Goal: Obtain resource: Download file/media

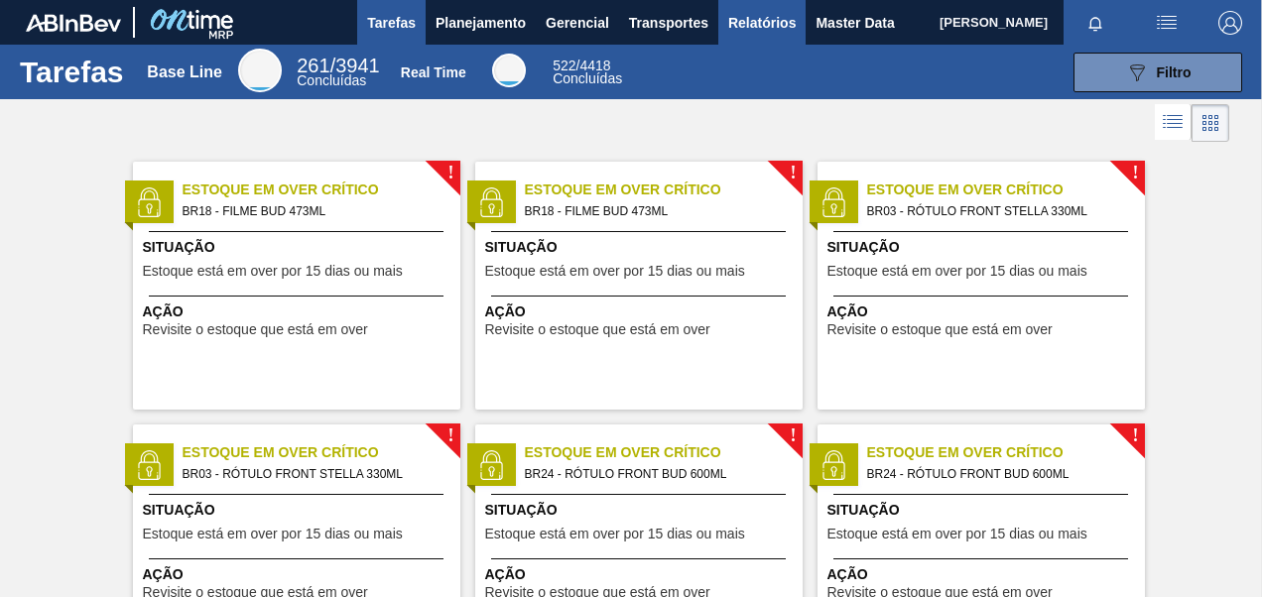
click at [783, 19] on span "Relatórios" at bounding box center [761, 23] width 67 height 24
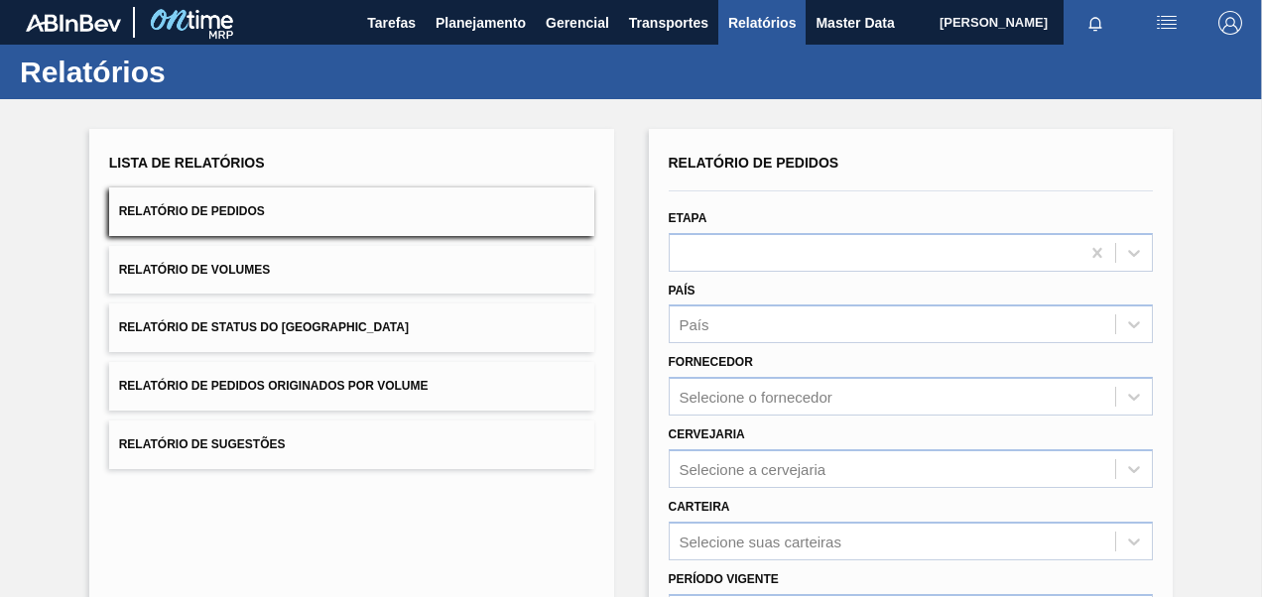
click at [324, 401] on button "Relatório de Pedidos Originados por Volume" at bounding box center [351, 386] width 485 height 49
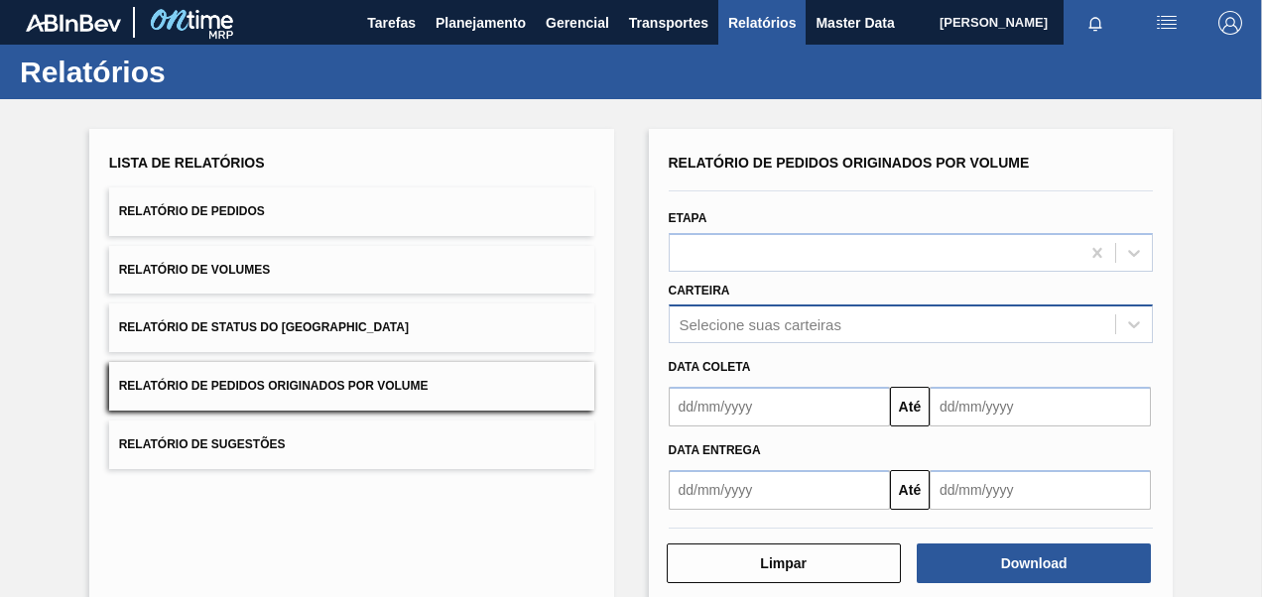
click at [905, 323] on div "Selecione suas carteiras" at bounding box center [910, 323] width 485 height 39
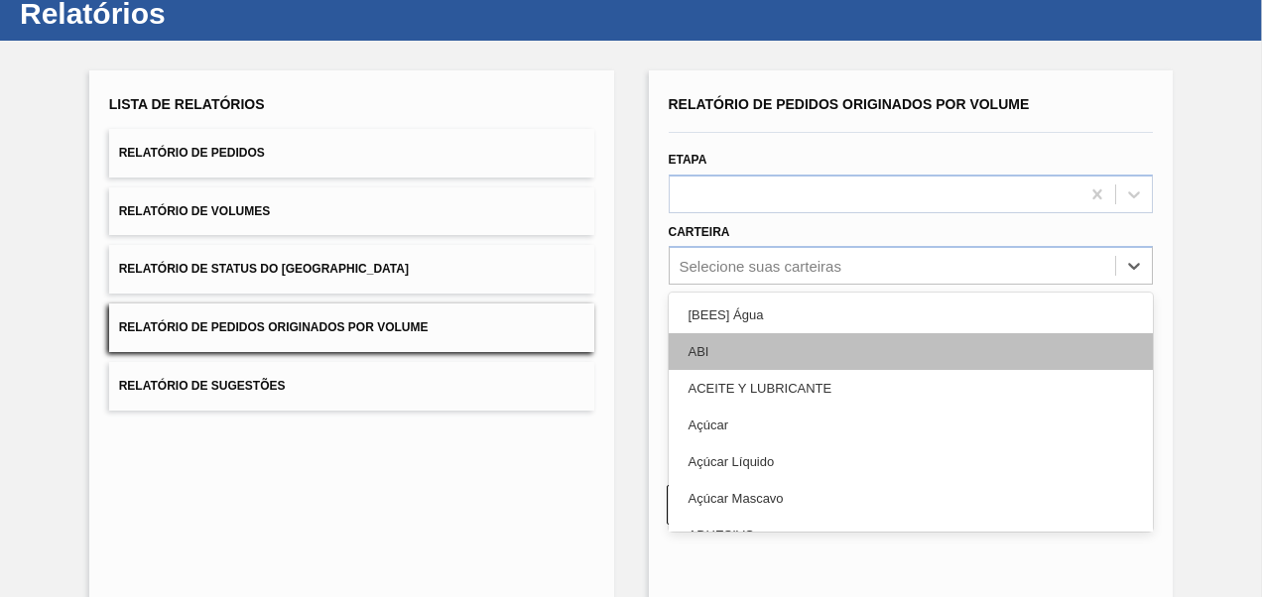
scroll to position [60, 0]
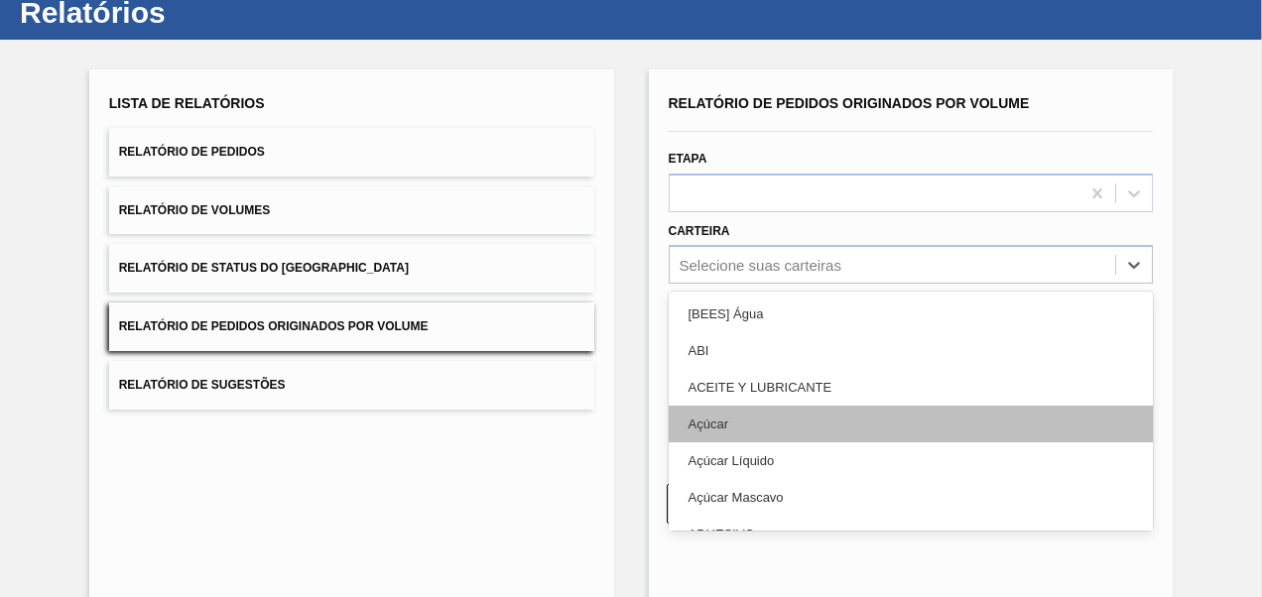
click at [780, 423] on div "Açúcar" at bounding box center [910, 424] width 485 height 37
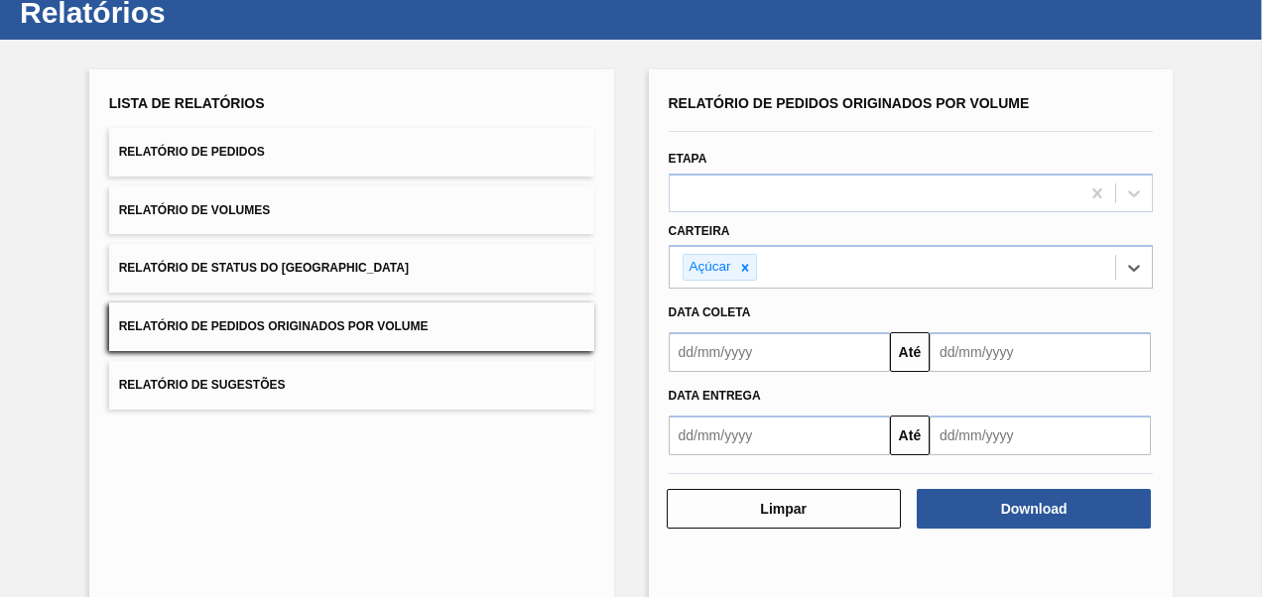
click at [784, 355] on input "text" at bounding box center [778, 352] width 221 height 40
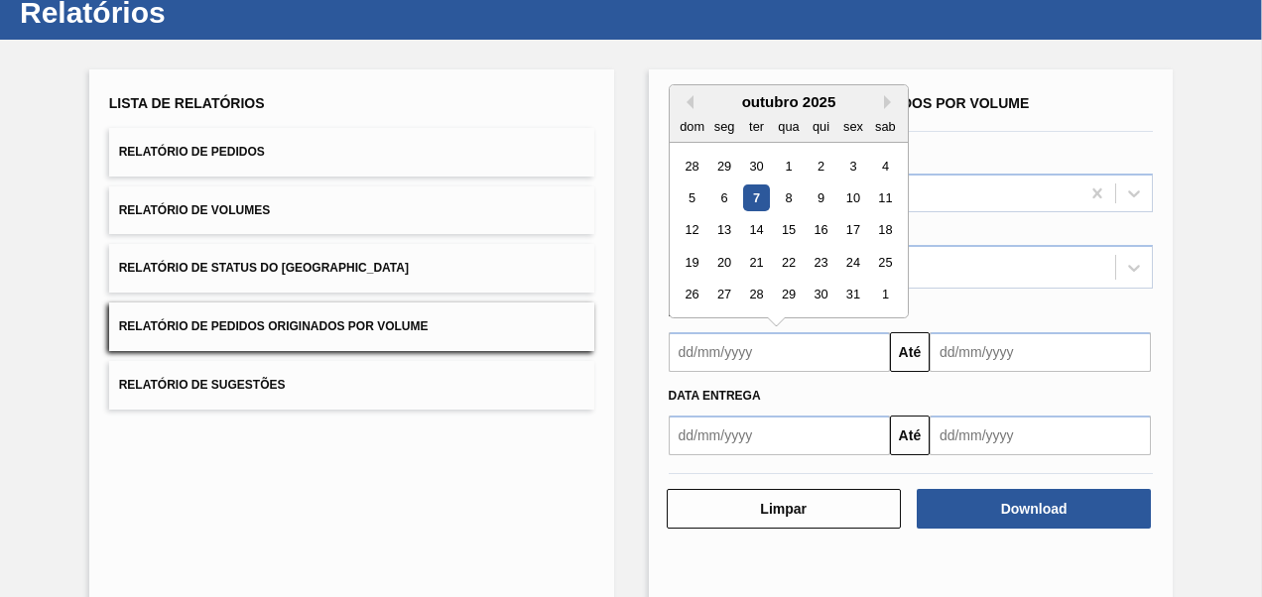
type input "[DATE]"
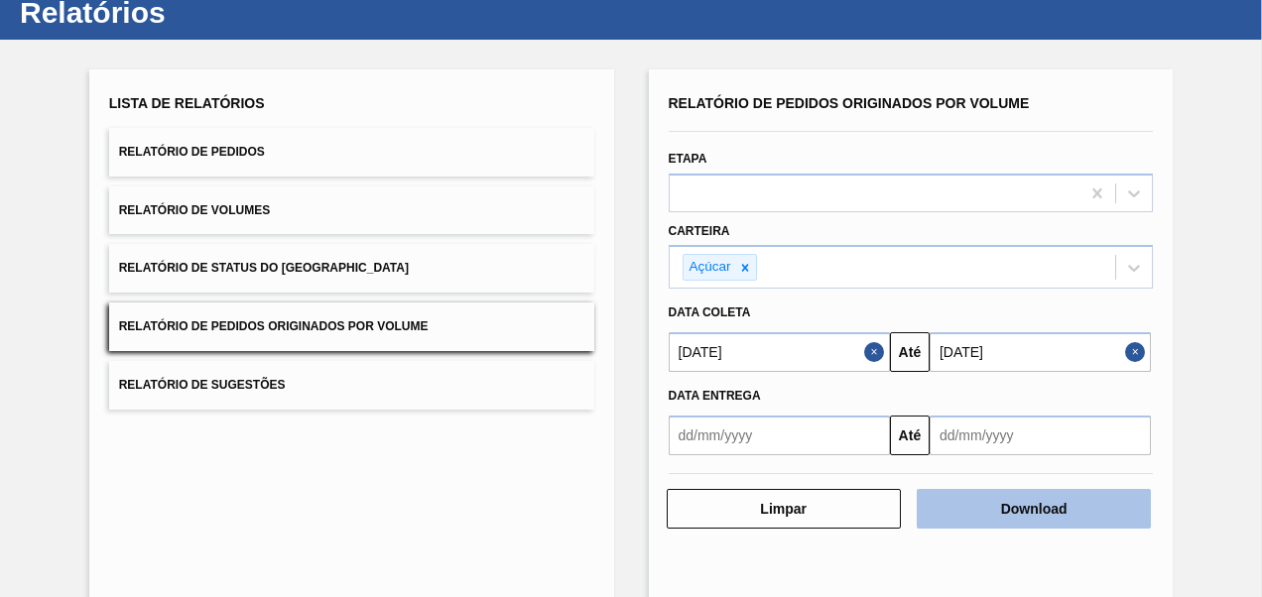
click at [1057, 502] on button "Download" at bounding box center [1033, 509] width 234 height 40
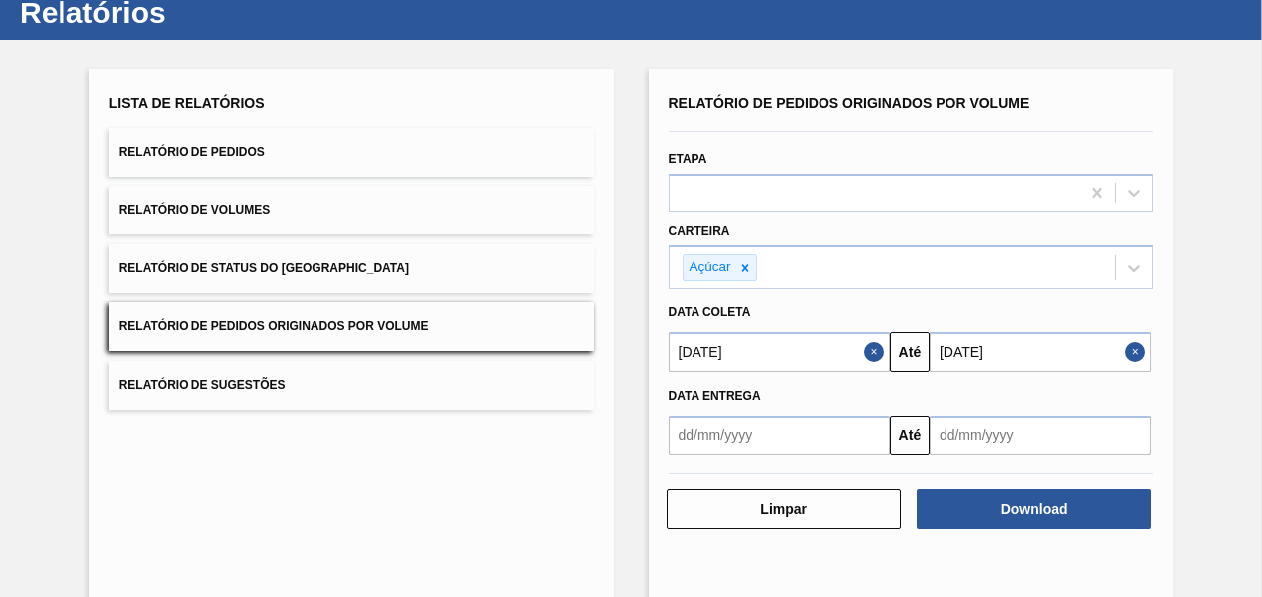
click at [265, 161] on button "Relatório de Pedidos" at bounding box center [351, 152] width 485 height 49
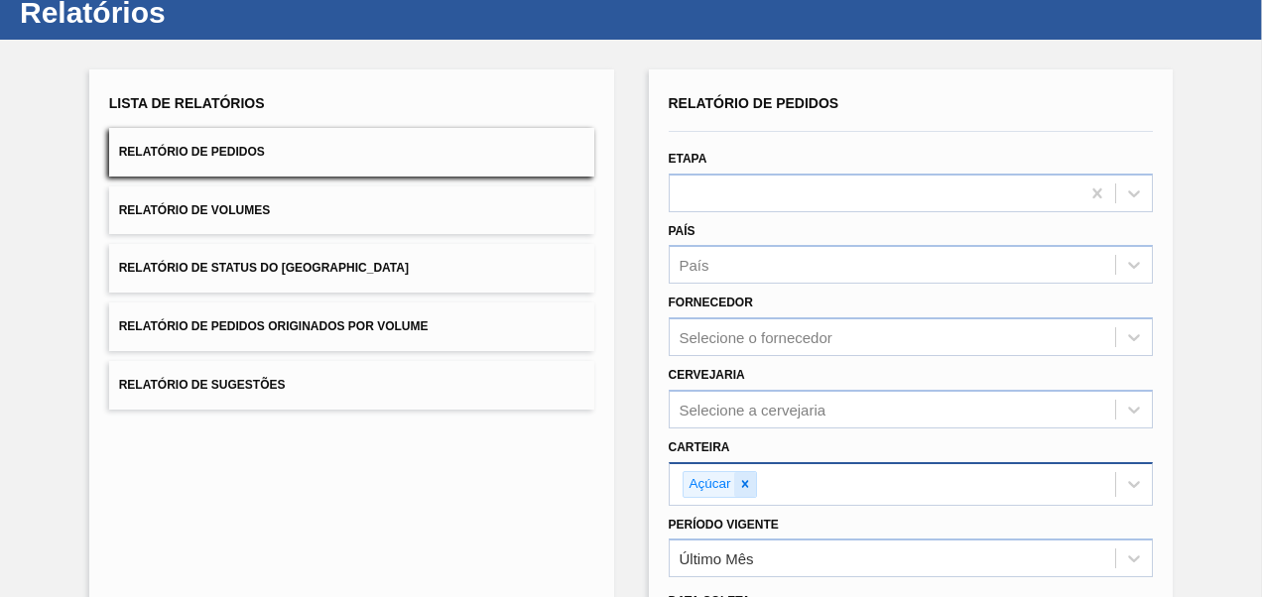
click at [745, 484] on icon at bounding box center [745, 484] width 14 height 14
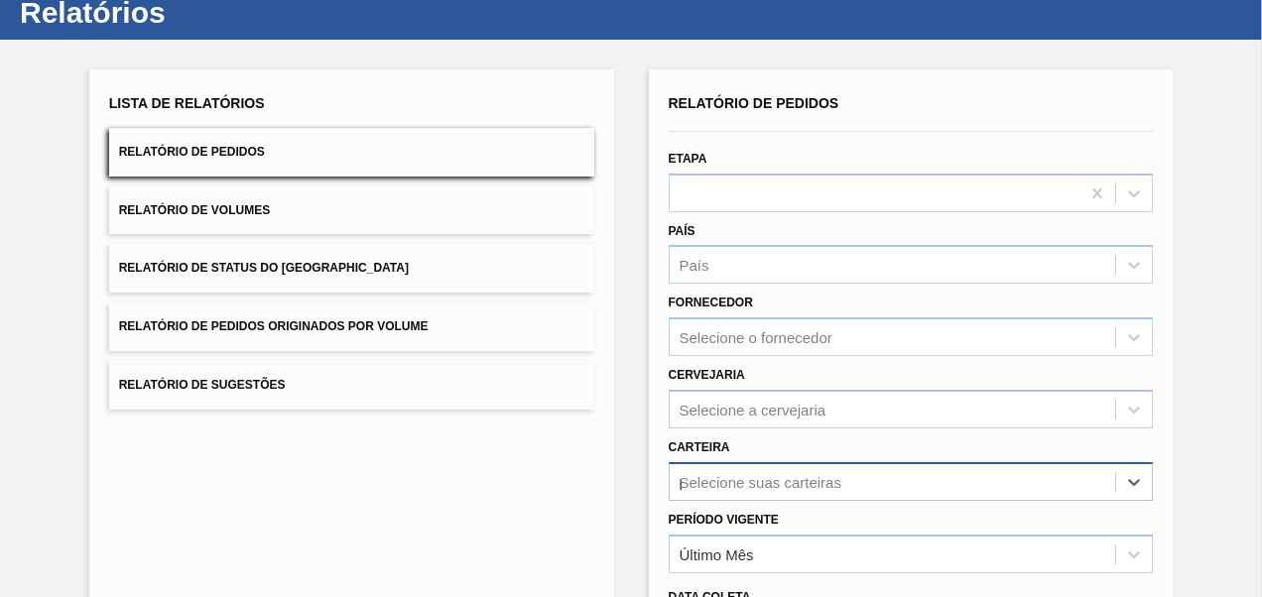
scroll to position [275, 0]
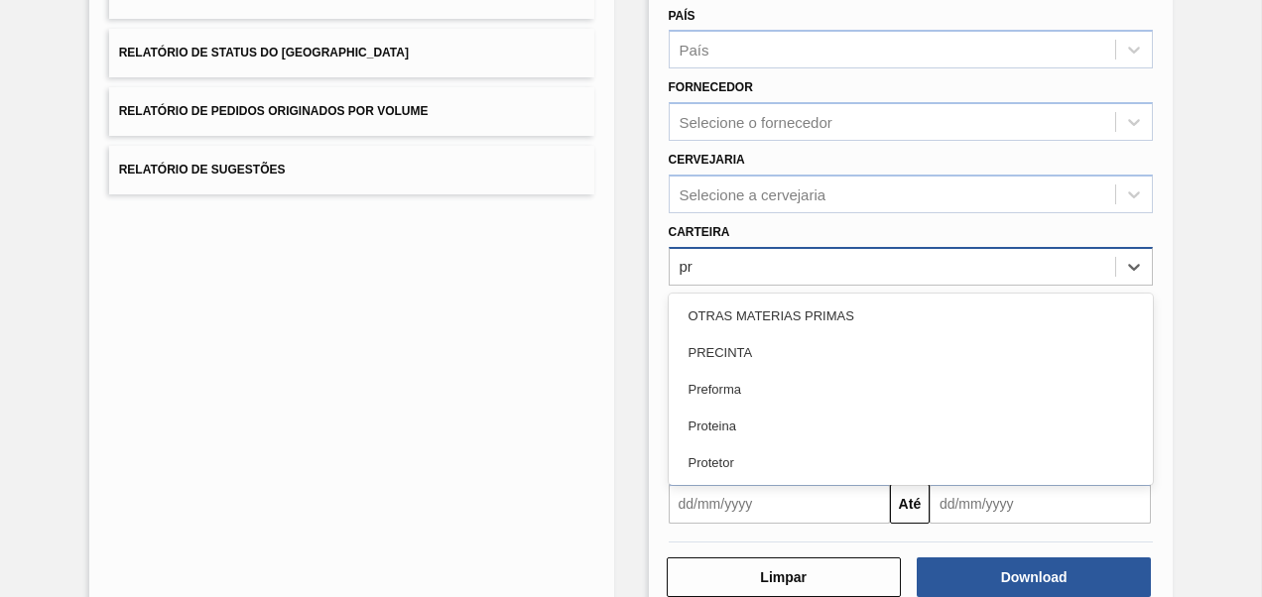
type input "pre"
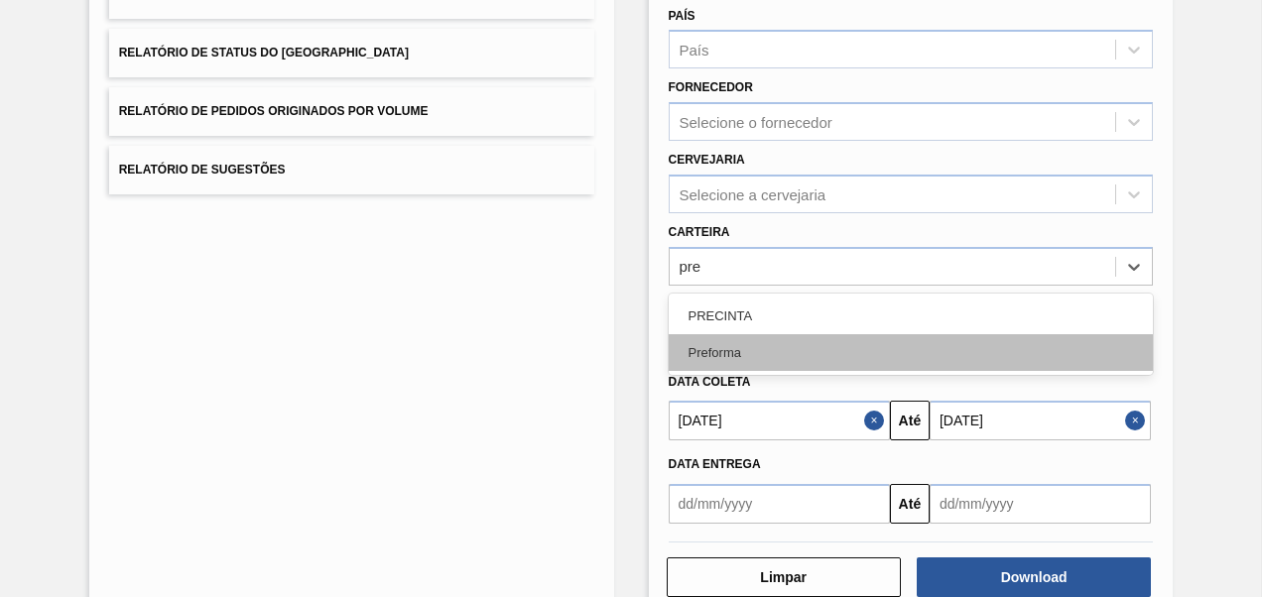
click at [750, 351] on div "Preforma" at bounding box center [910, 352] width 485 height 37
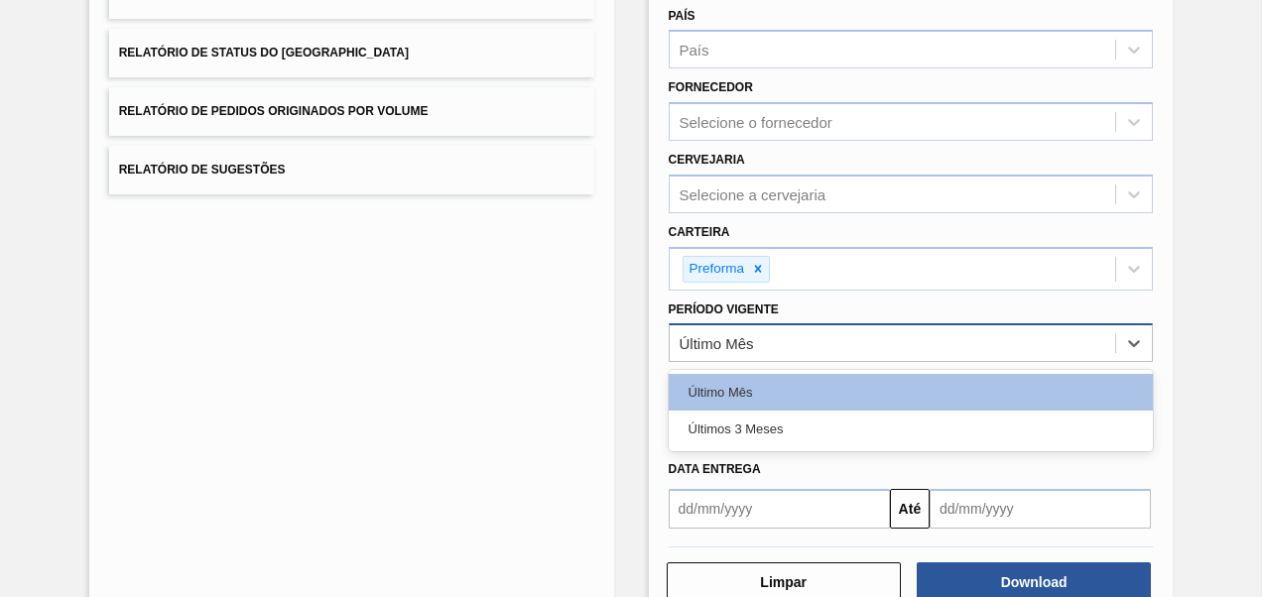
click at [752, 351] on div "Último Mês" at bounding box center [892, 343] width 446 height 29
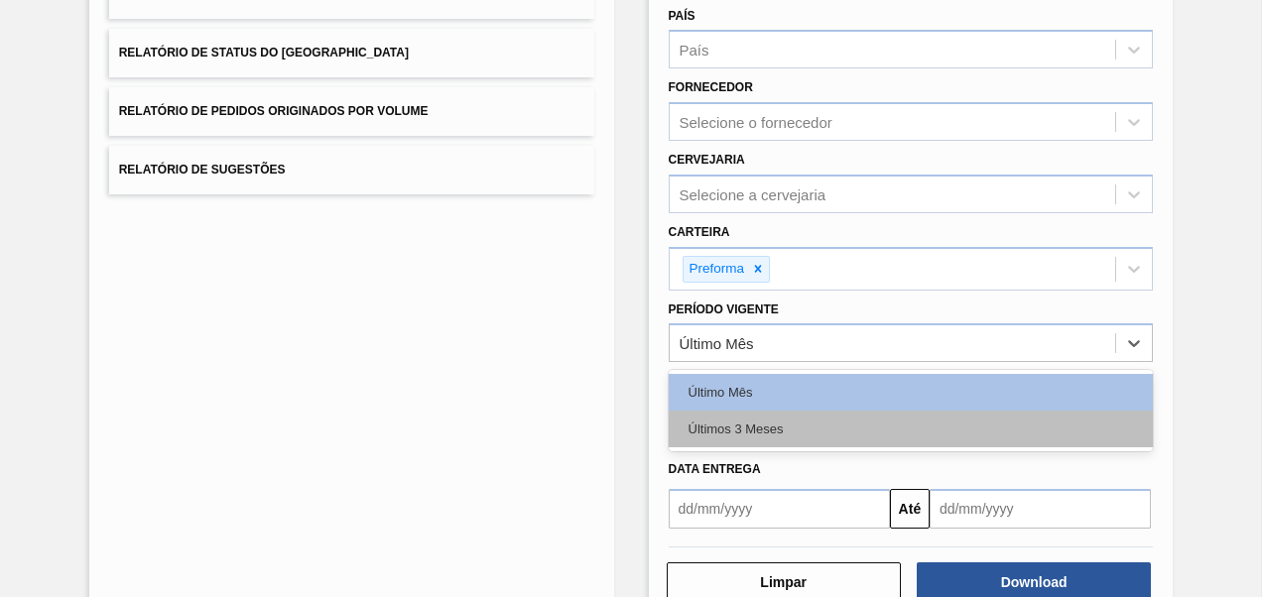
click at [739, 435] on div "Últimos 3 Meses" at bounding box center [910, 429] width 485 height 37
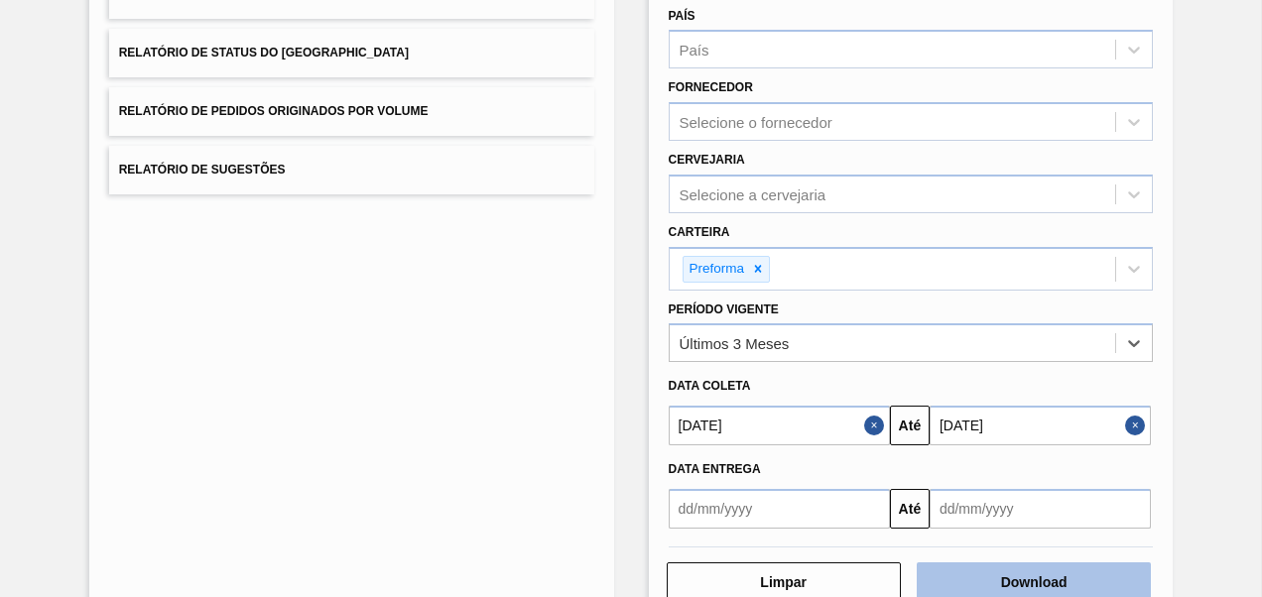
click at [996, 579] on button "Download" at bounding box center [1033, 582] width 234 height 40
